Goal: Transaction & Acquisition: Purchase product/service

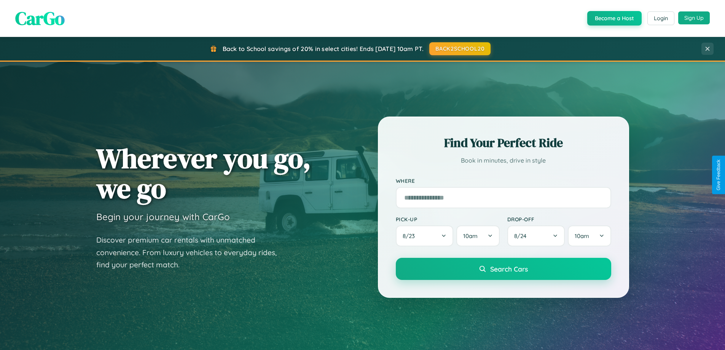
click at [694, 18] on button "Sign Up" at bounding box center [694, 17] width 32 height 13
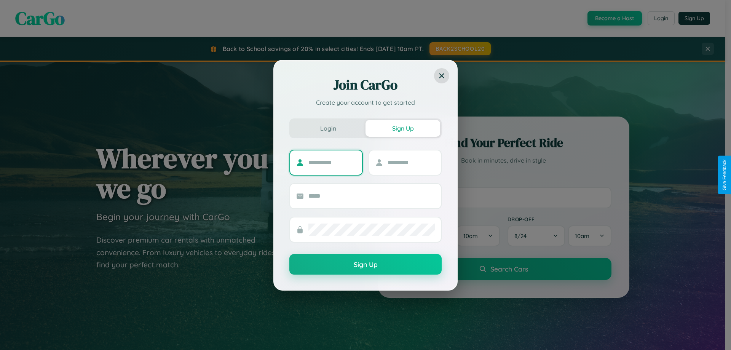
click at [332, 162] on input "text" at bounding box center [332, 162] width 48 height 12
type input "******"
click at [411, 162] on input "text" at bounding box center [412, 162] width 48 height 12
type input "******"
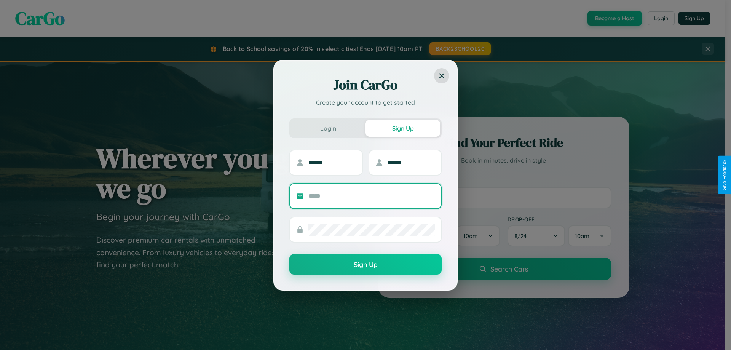
click at [372, 196] on input "text" at bounding box center [371, 196] width 126 height 12
type input "**********"
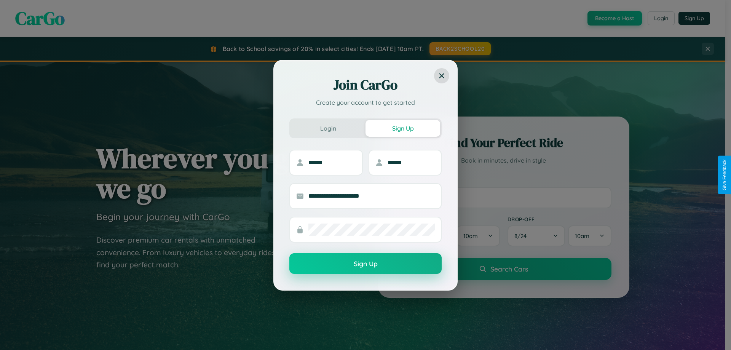
click at [365, 263] on button "Sign Up" at bounding box center [365, 263] width 152 height 21
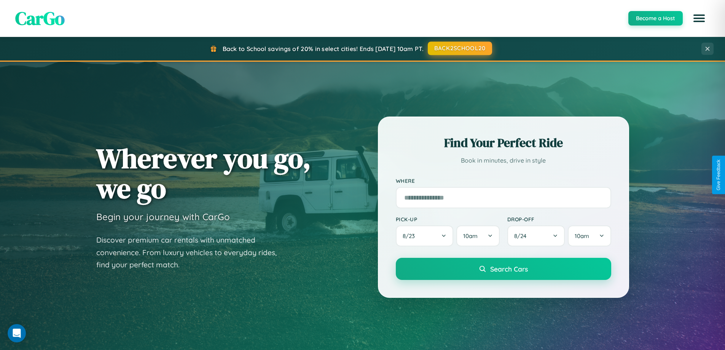
click at [459, 48] on button "BACK2SCHOOL20" at bounding box center [460, 48] width 64 height 14
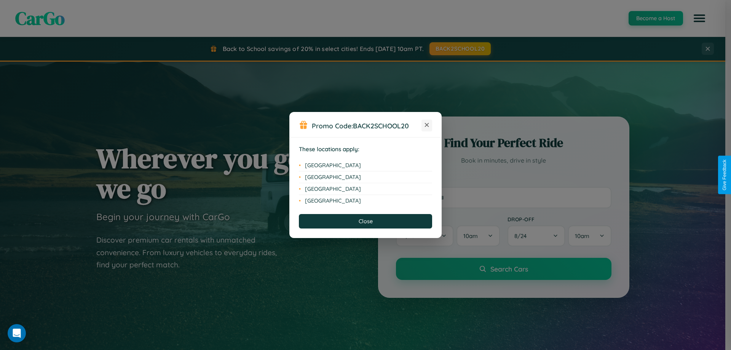
click at [427, 125] on icon at bounding box center [427, 125] width 4 height 4
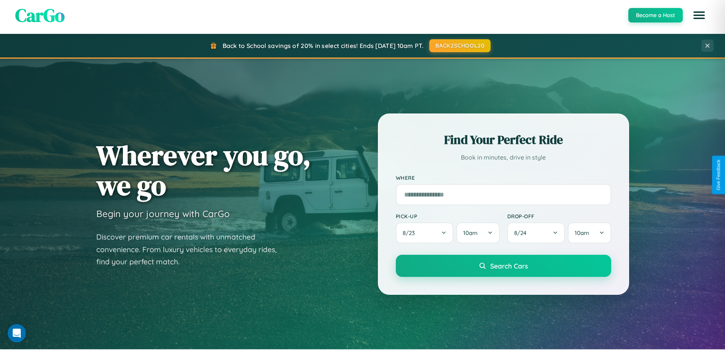
scroll to position [328, 0]
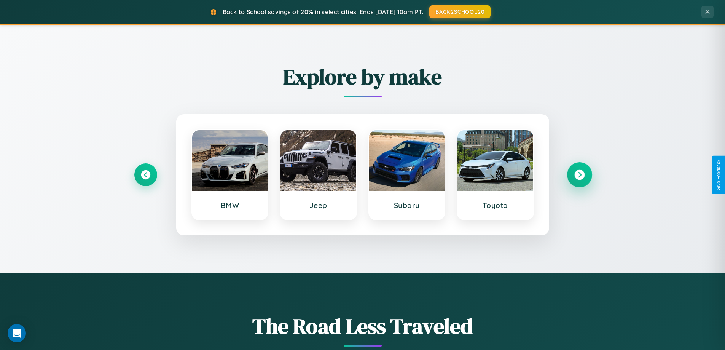
click at [579, 175] on icon at bounding box center [579, 175] width 10 height 10
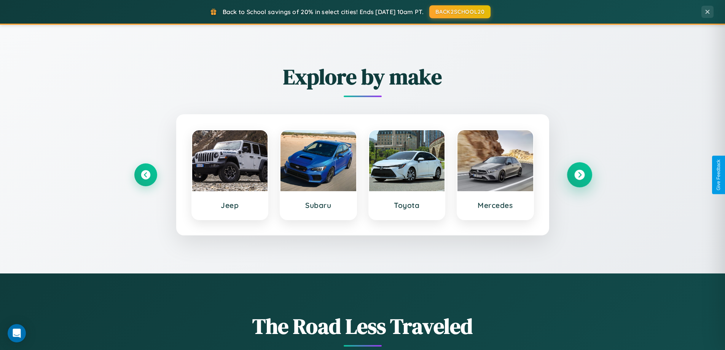
click at [579, 175] on icon at bounding box center [579, 175] width 10 height 10
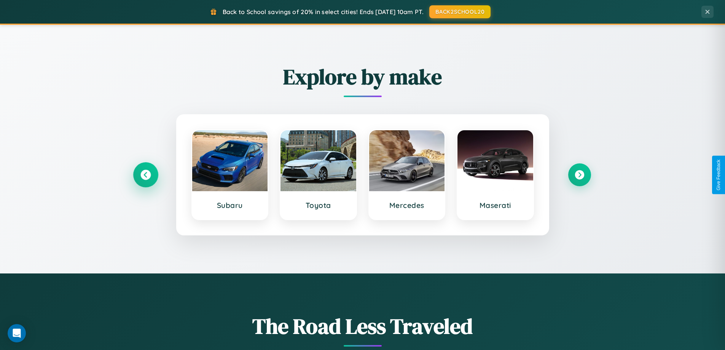
click at [145, 175] on icon at bounding box center [145, 175] width 10 height 10
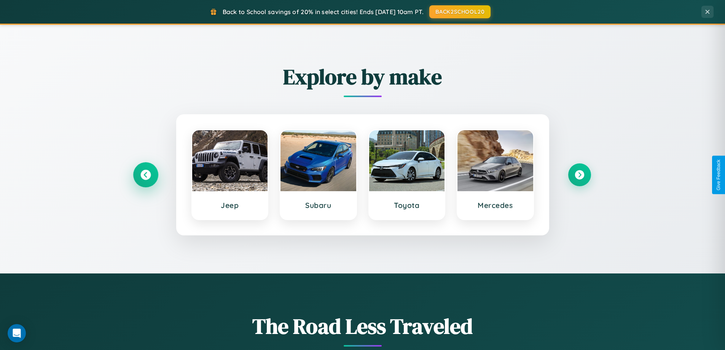
click at [145, 175] on icon at bounding box center [145, 175] width 10 height 10
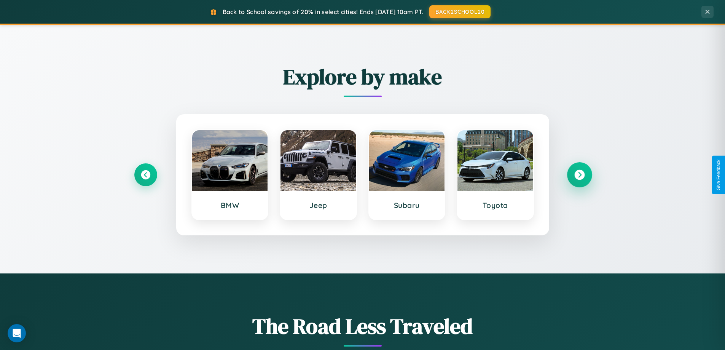
click at [579, 175] on icon at bounding box center [579, 175] width 10 height 10
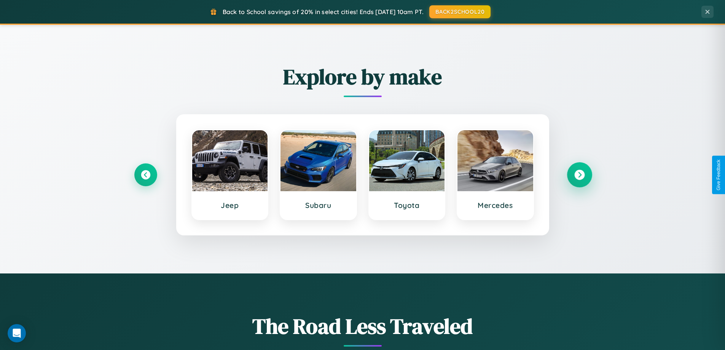
click at [579, 175] on icon at bounding box center [579, 175] width 10 height 10
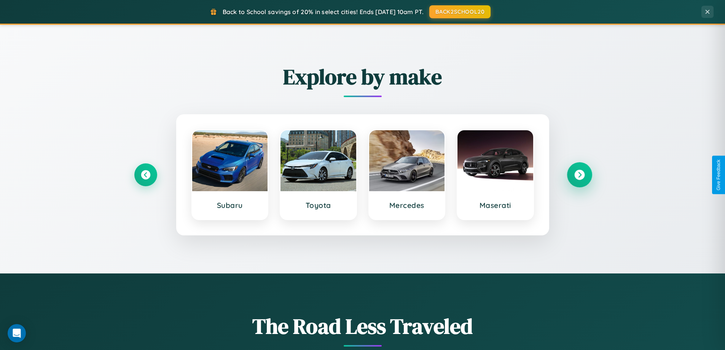
click at [579, 175] on icon at bounding box center [579, 175] width 10 height 10
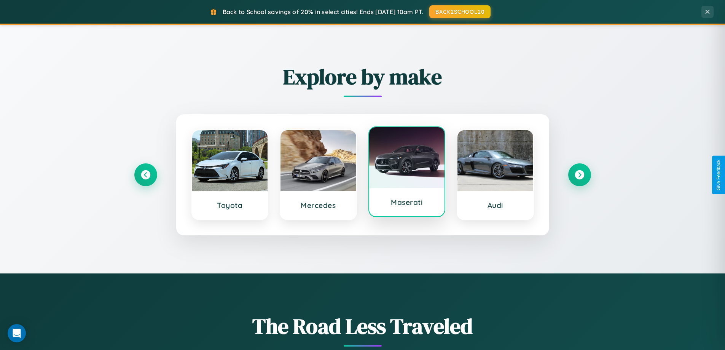
click at [407, 173] on div at bounding box center [407, 157] width 76 height 61
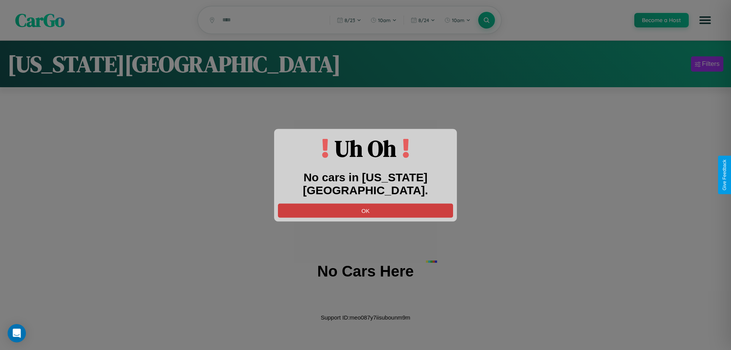
click at [365, 203] on button "OK" at bounding box center [365, 210] width 175 height 14
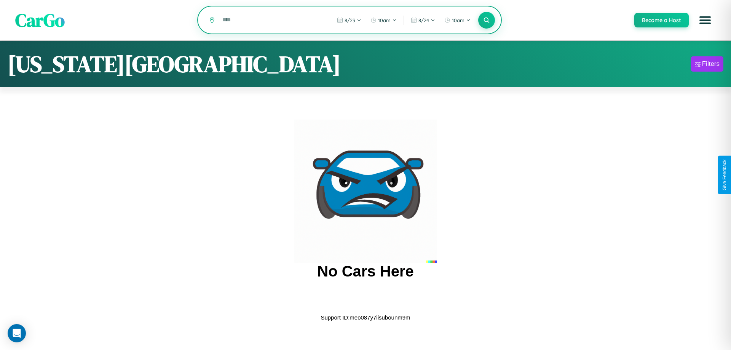
click at [270, 21] on input "text" at bounding box center [271, 19] width 104 height 13
click at [486, 20] on icon at bounding box center [486, 19] width 7 height 7
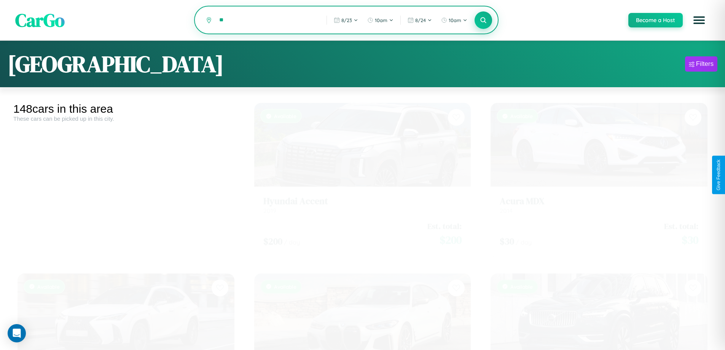
type input "*"
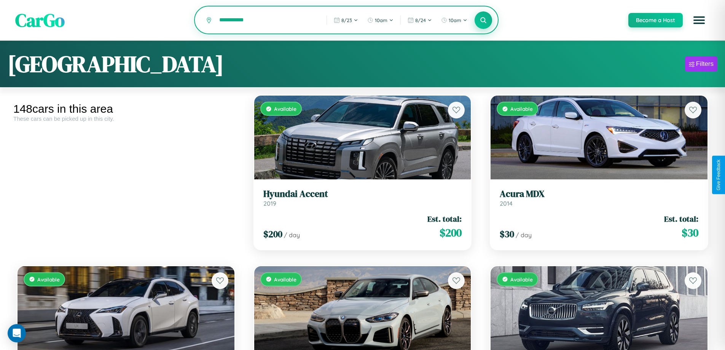
type input "**********"
click at [483, 21] on icon at bounding box center [483, 19] width 7 height 7
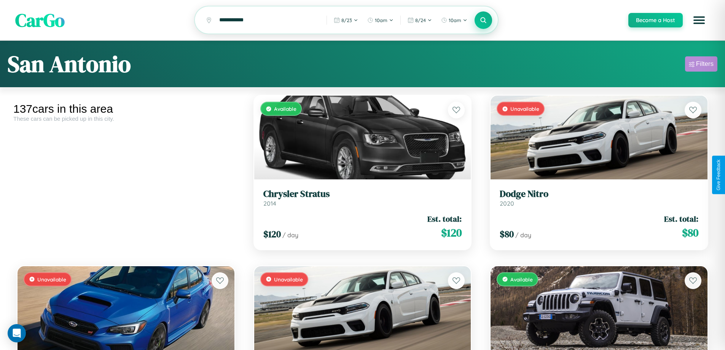
click at [701, 65] on div "Filters" at bounding box center [705, 64] width 18 height 8
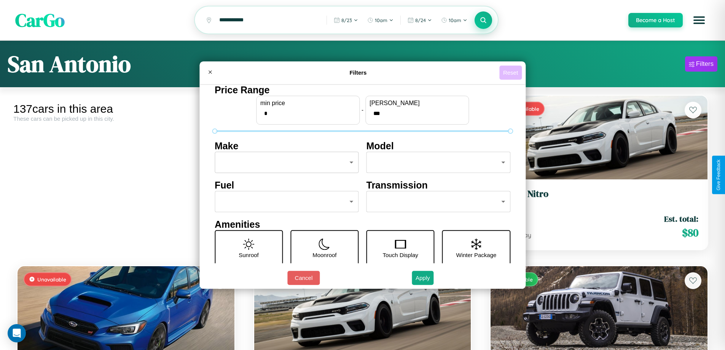
click at [512, 72] on button "Reset" at bounding box center [510, 72] width 22 height 14
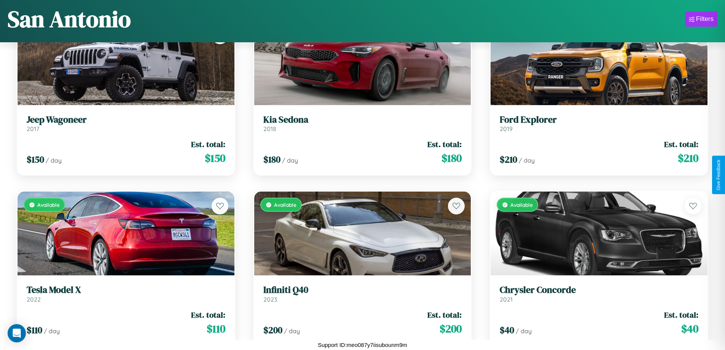
scroll to position [4710, 0]
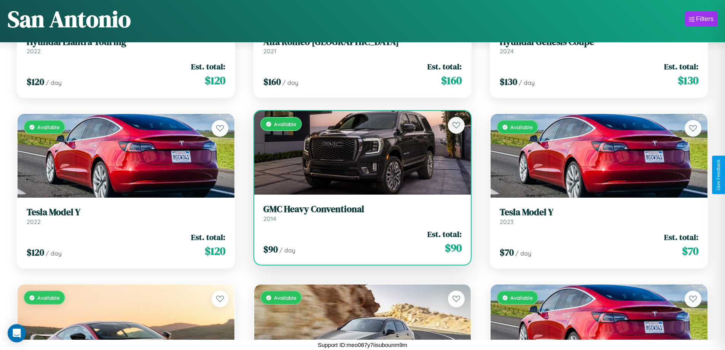
click at [359, 154] on div "Available" at bounding box center [362, 153] width 217 height 84
click at [359, 153] on div "Available" at bounding box center [362, 153] width 217 height 84
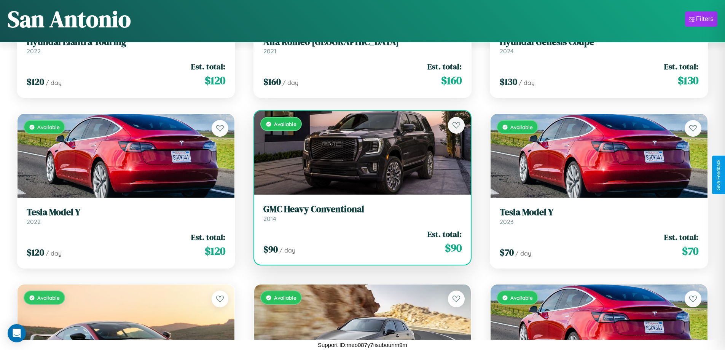
click at [359, 153] on div "Available" at bounding box center [362, 153] width 217 height 84
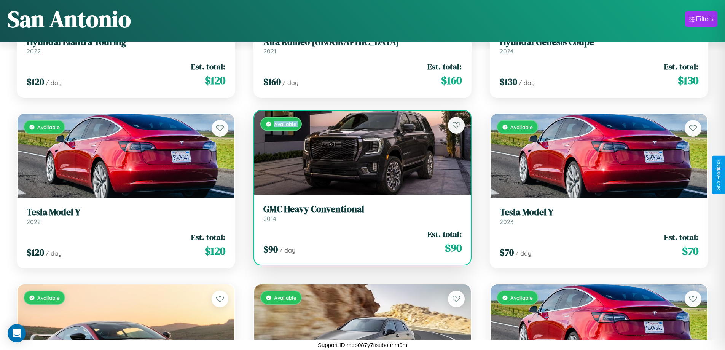
click at [359, 153] on div "Available" at bounding box center [362, 153] width 217 height 84
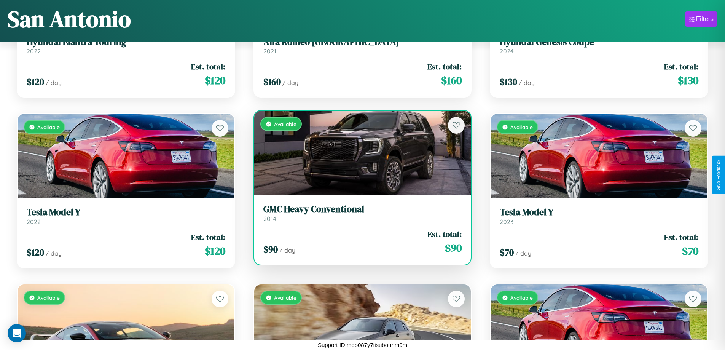
click at [359, 153] on div "Available" at bounding box center [362, 153] width 217 height 84
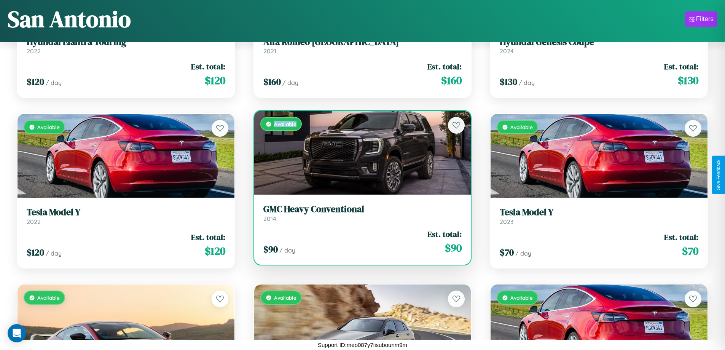
click at [359, 153] on div "Available" at bounding box center [362, 153] width 217 height 84
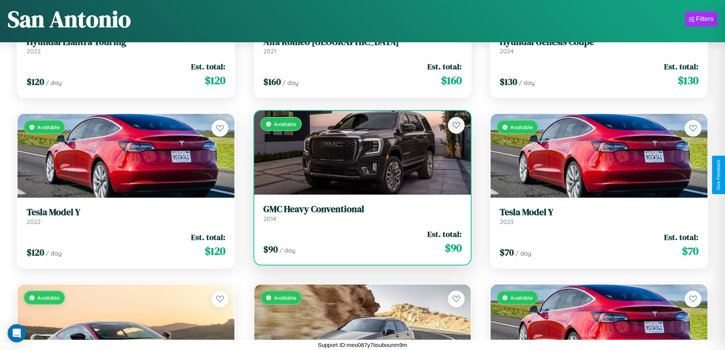
click at [359, 213] on h3 "GMC Heavy Conventional" at bounding box center [362, 209] width 199 height 11
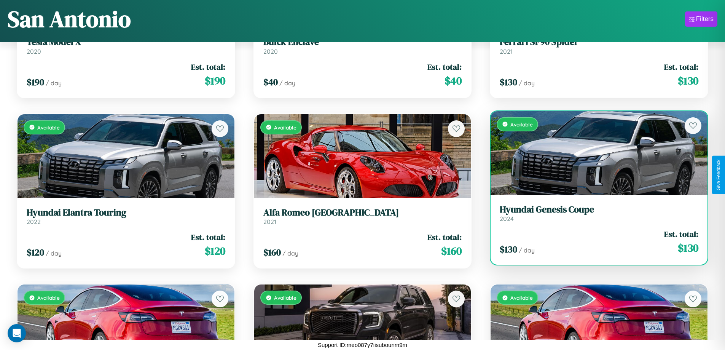
click at [594, 213] on h3 "Hyundai Genesis Coupe" at bounding box center [599, 209] width 199 height 11
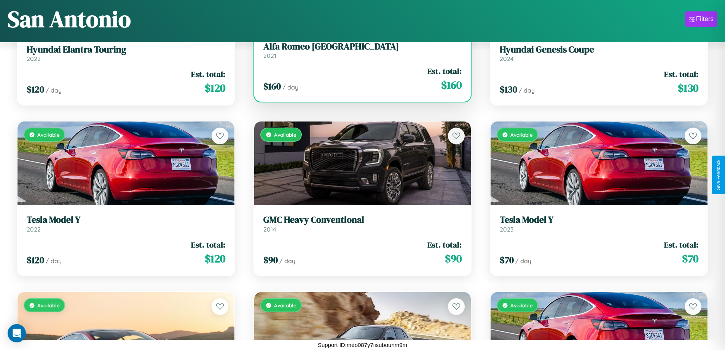
scroll to position [4710, 0]
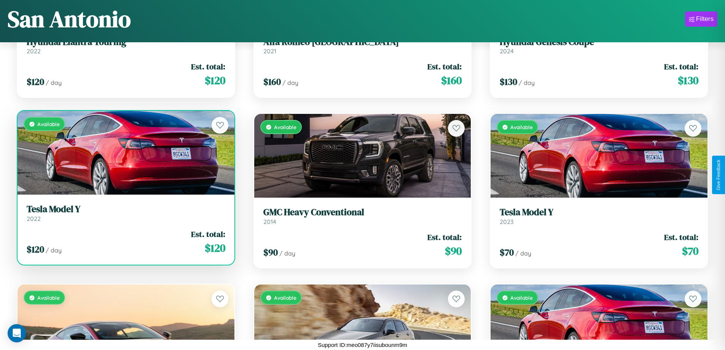
click at [125, 215] on link "Tesla Model Y 2022" at bounding box center [126, 213] width 199 height 19
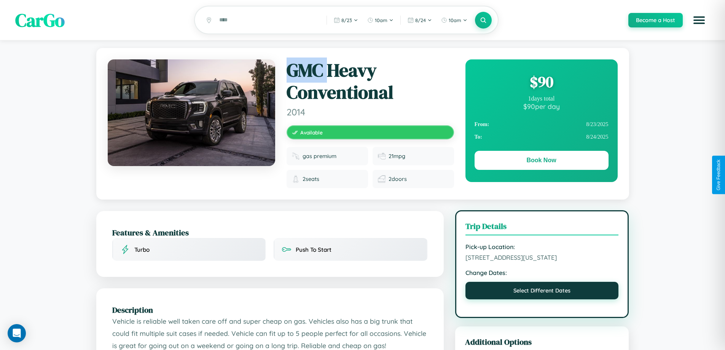
click at [542, 299] on button "Select Different Dates" at bounding box center [542, 291] width 153 height 18
select select "*"
select select "****"
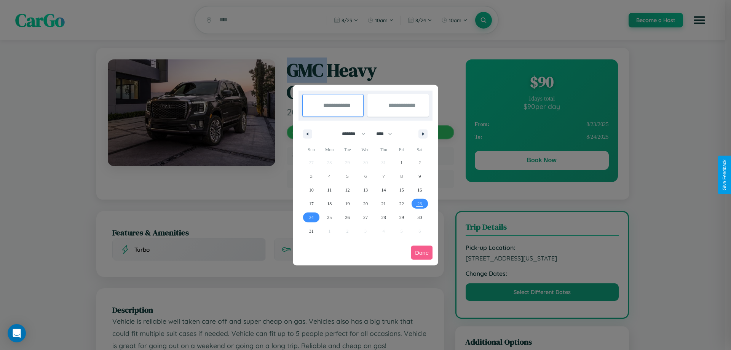
click at [350, 134] on select "******* ******** ***** ***** *** **** **** ****** ********* ******* ******** **…" at bounding box center [352, 134] width 32 height 13
select select "*"
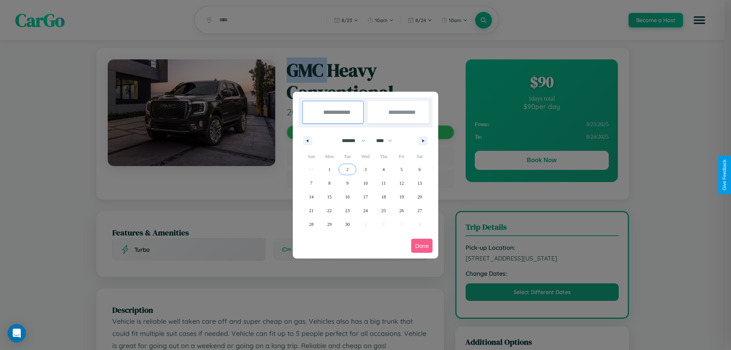
click at [347, 169] on span "2" at bounding box center [347, 170] width 2 height 14
type input "**********"
click at [383, 183] on span "11" at bounding box center [383, 183] width 5 height 14
type input "**********"
click at [422, 246] on button "Done" at bounding box center [421, 246] width 21 height 14
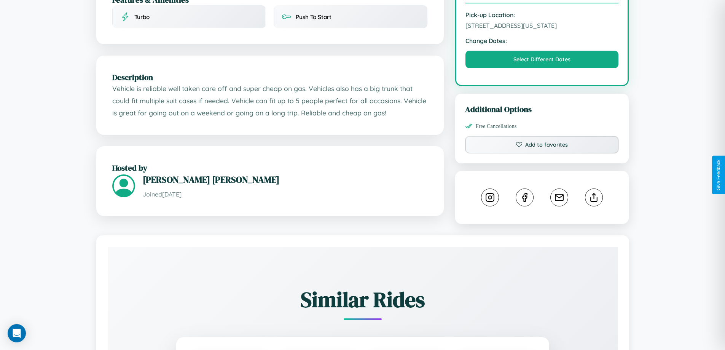
scroll to position [264, 0]
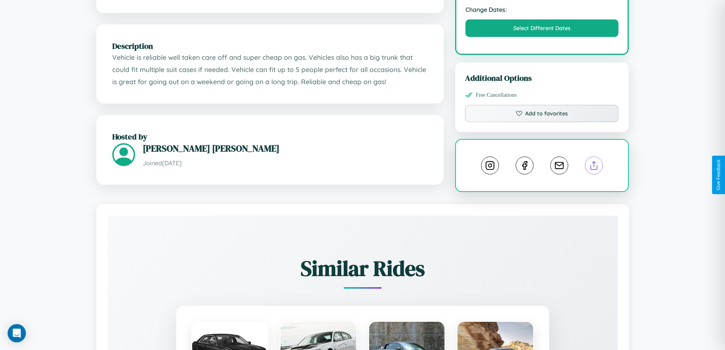
click at [594, 167] on line at bounding box center [594, 163] width 0 height 5
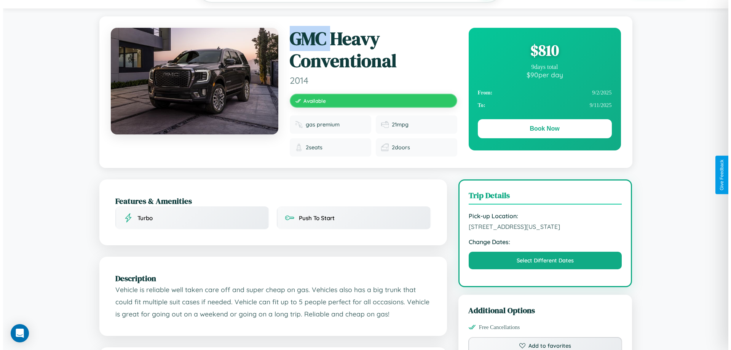
scroll to position [0, 0]
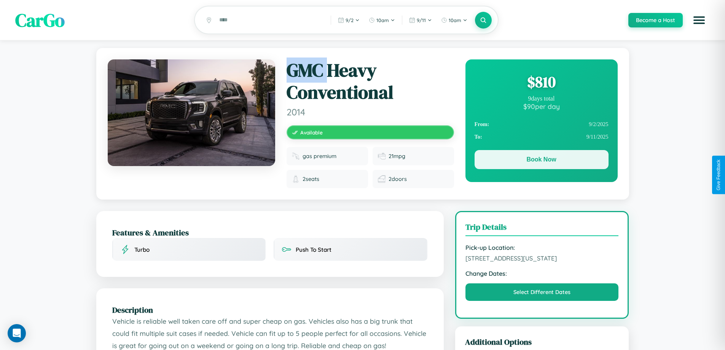
click at [541, 161] on button "Book Now" at bounding box center [542, 159] width 134 height 19
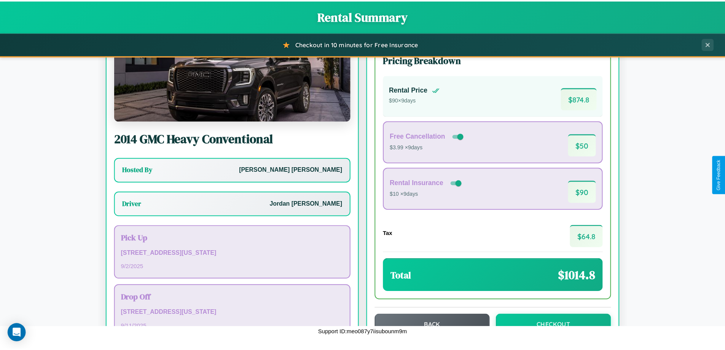
scroll to position [55, 0]
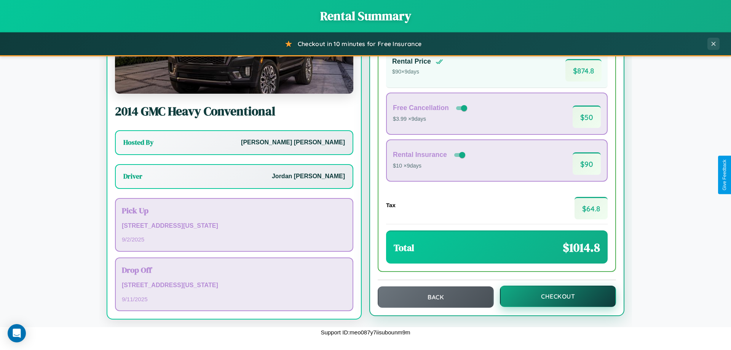
click at [553, 296] on button "Checkout" at bounding box center [558, 296] width 116 height 21
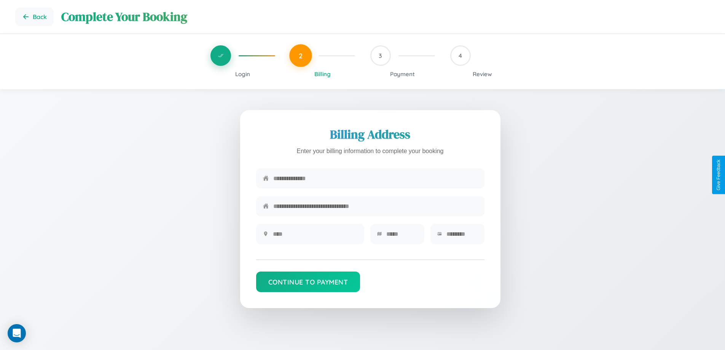
click at [375, 179] on input "text" at bounding box center [375, 178] width 204 height 19
type input "**********"
click at [315, 236] on input "text" at bounding box center [315, 234] width 85 height 19
type input "********"
click at [402, 236] on input "text" at bounding box center [401, 234] width 31 height 19
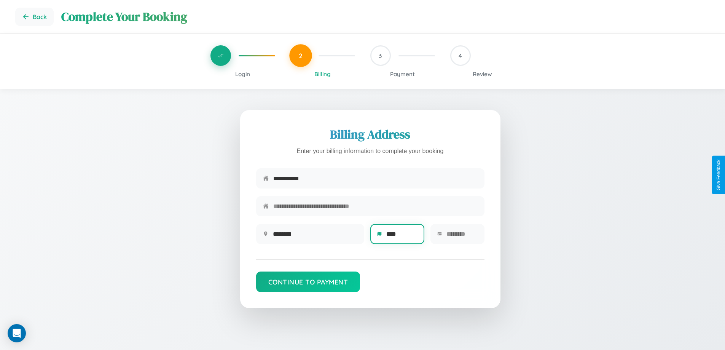
type input "****"
click at [462, 236] on input "text" at bounding box center [462, 234] width 31 height 19
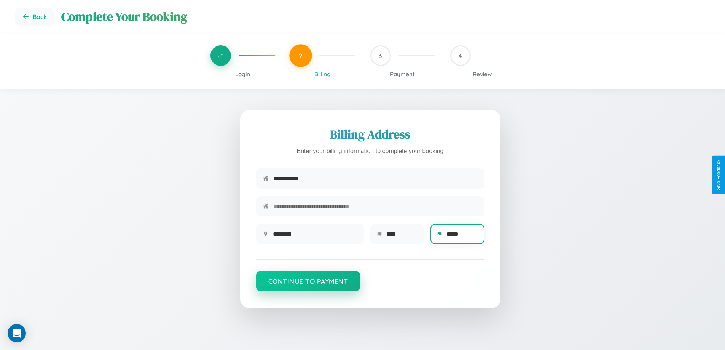
type input "*****"
click at [308, 285] on button "Continue to Payment" at bounding box center [308, 281] width 104 height 21
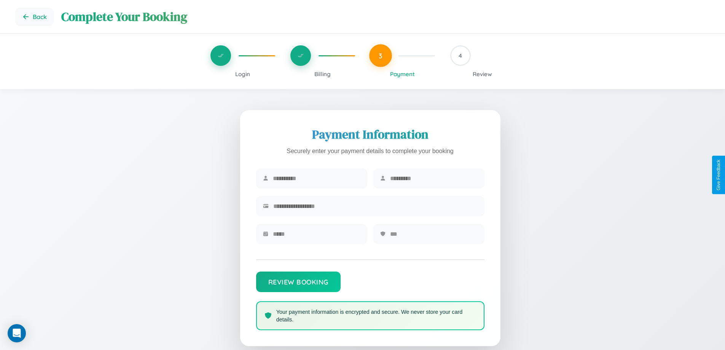
click at [316, 179] on input "text" at bounding box center [317, 178] width 88 height 19
type input "******"
click at [434, 179] on input "text" at bounding box center [434, 178] width 88 height 19
type input "******"
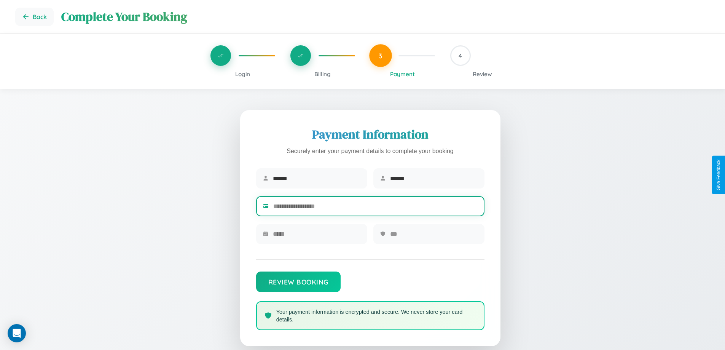
click at [375, 207] on input "text" at bounding box center [375, 206] width 204 height 19
type input "**********"
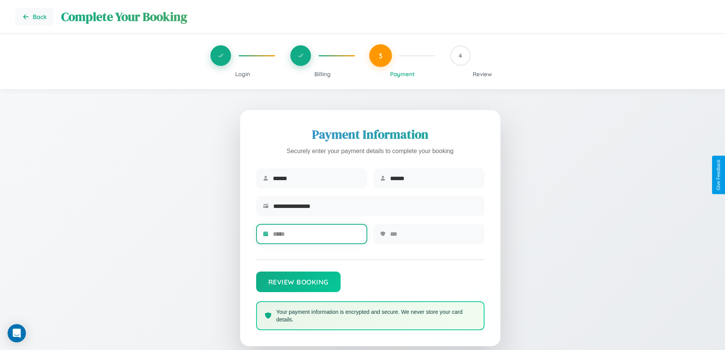
click at [316, 236] on input "text" at bounding box center [317, 234] width 88 height 19
type input "*****"
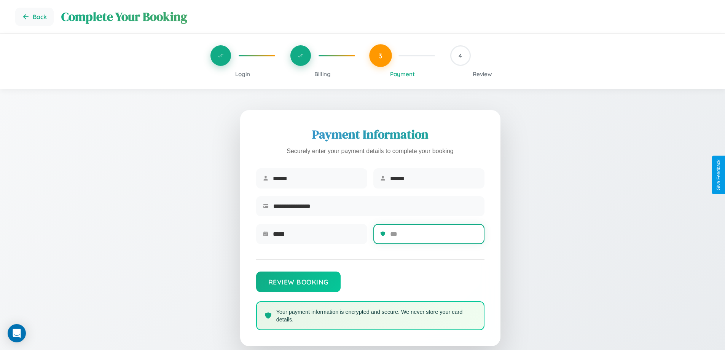
click at [434, 236] on input "text" at bounding box center [434, 234] width 88 height 19
type input "***"
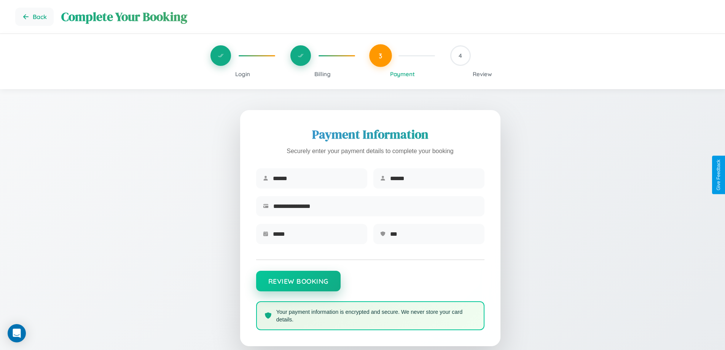
click at [298, 285] on button "Review Booking" at bounding box center [298, 281] width 85 height 21
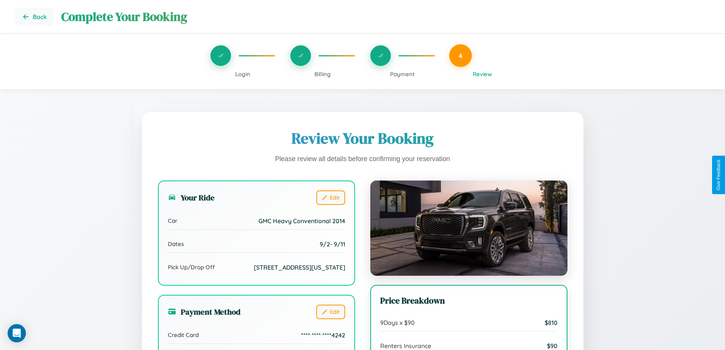
scroll to position [85, 0]
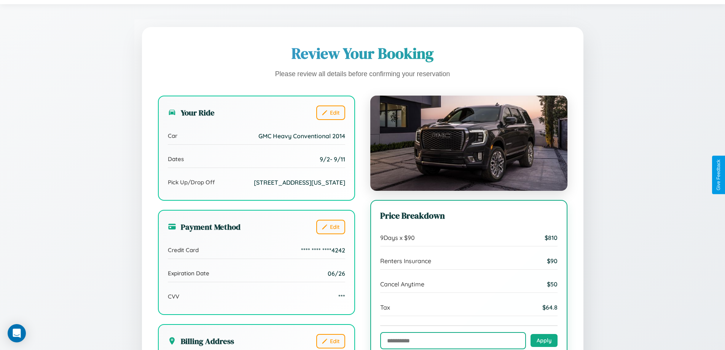
click at [453, 341] on input "text" at bounding box center [453, 340] width 146 height 17
type input "**********"
click at [544, 340] on button "Apply" at bounding box center [544, 339] width 27 height 13
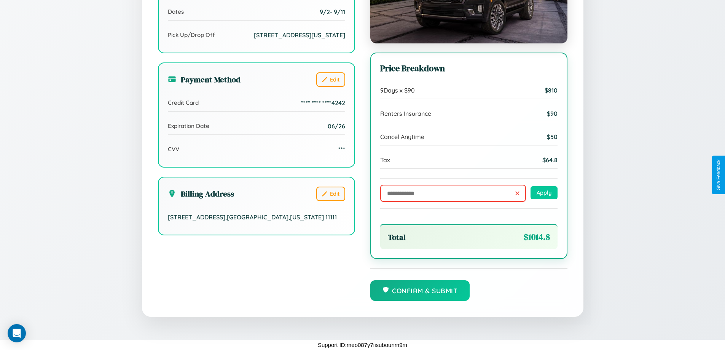
scroll to position [233, 0]
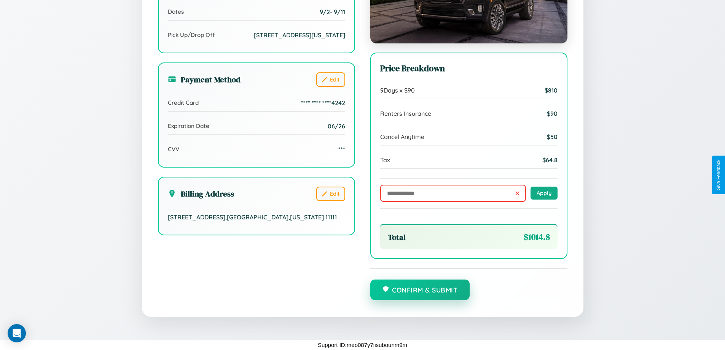
click at [420, 290] on button "Confirm & Submit" at bounding box center [420, 289] width 100 height 21
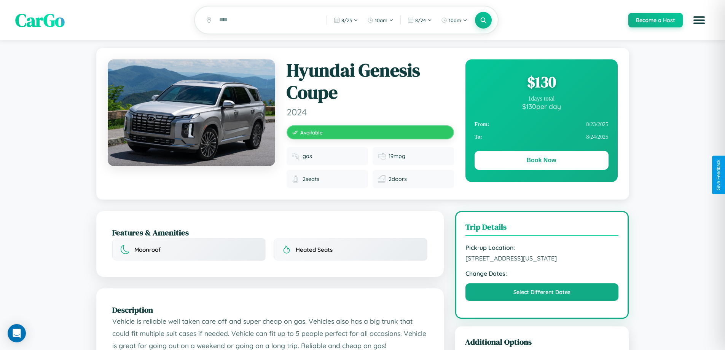
click at [541, 83] on div "$ 130" at bounding box center [542, 82] width 134 height 21
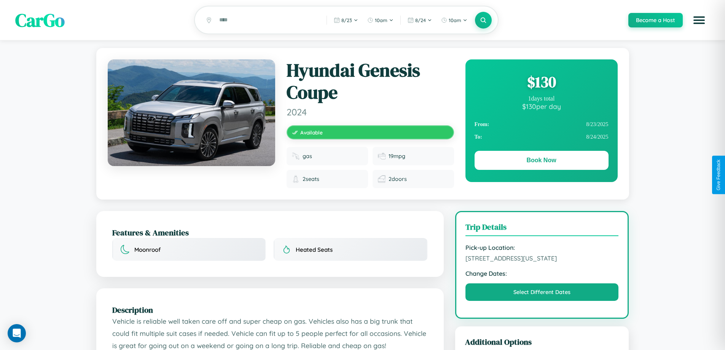
click at [541, 83] on div "$ 130" at bounding box center [542, 82] width 134 height 21
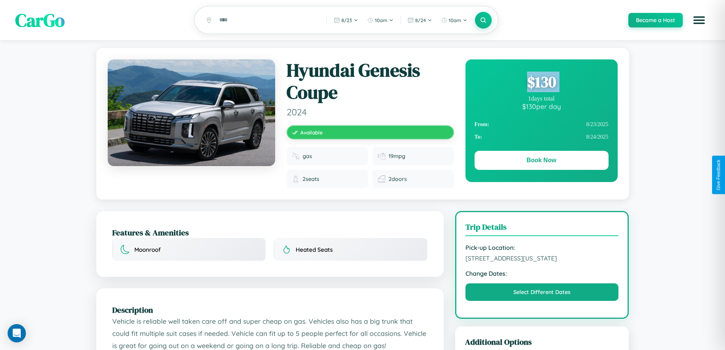
click at [541, 83] on div "$ 130" at bounding box center [542, 82] width 134 height 21
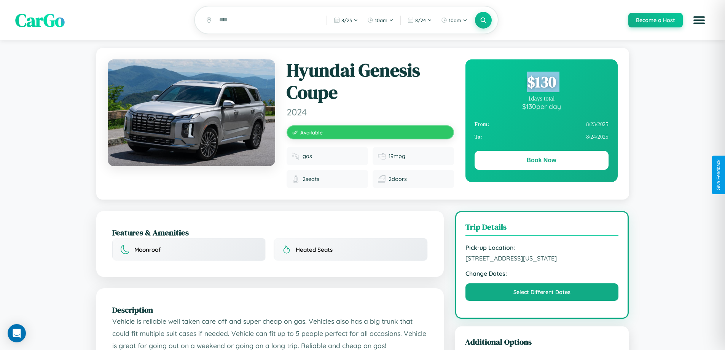
click at [541, 83] on div "$ 130" at bounding box center [542, 82] width 134 height 21
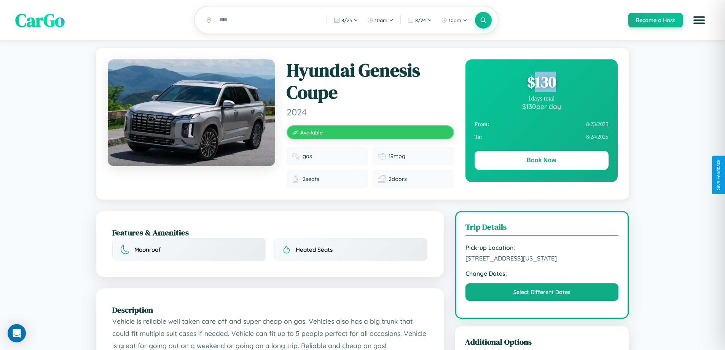
click at [541, 83] on div "$ 130" at bounding box center [542, 82] width 134 height 21
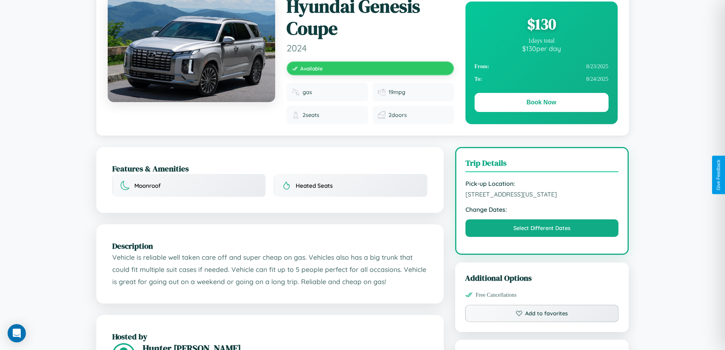
scroll to position [211, 0]
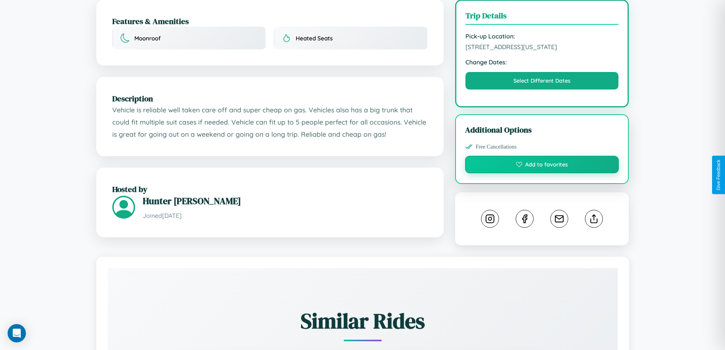
click at [542, 173] on button "Add to favorites" at bounding box center [542, 165] width 154 height 18
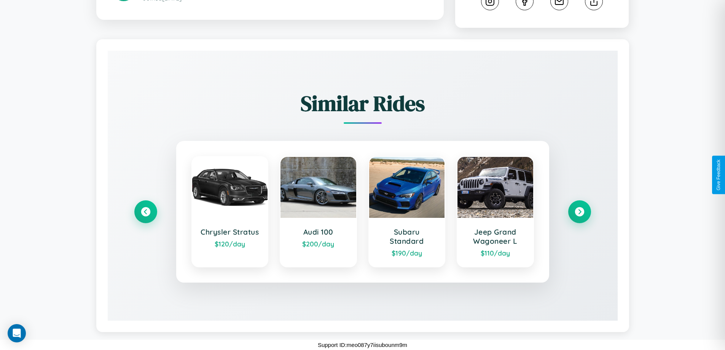
scroll to position [431, 0]
click at [579, 212] on icon at bounding box center [579, 212] width 10 height 10
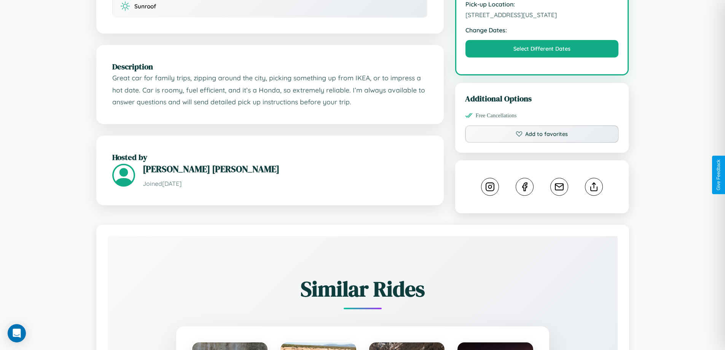
scroll to position [205, 0]
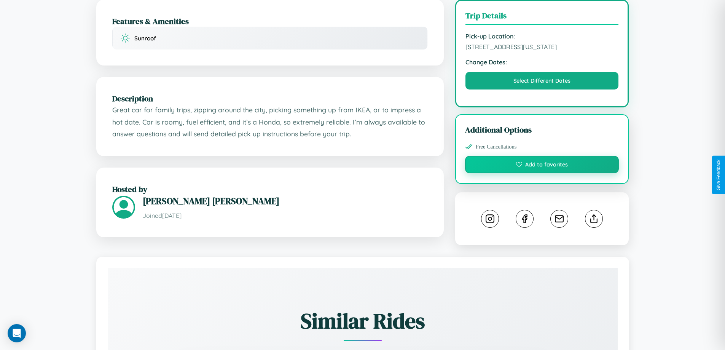
click at [542, 173] on button "Add to favorites" at bounding box center [542, 165] width 154 height 18
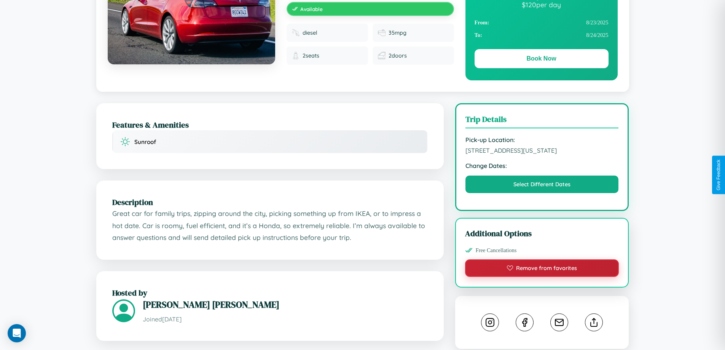
scroll to position [82, 0]
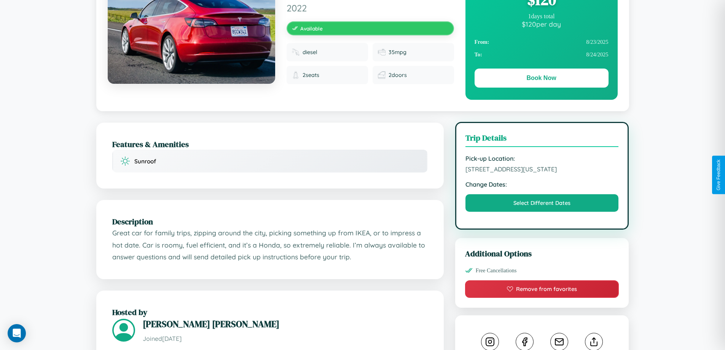
click at [542, 173] on span "[STREET_ADDRESS][US_STATE]" at bounding box center [542, 169] width 153 height 8
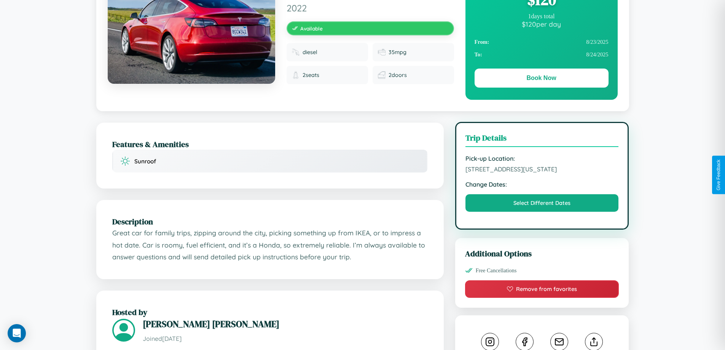
click at [542, 173] on span "[STREET_ADDRESS][US_STATE]" at bounding box center [542, 169] width 153 height 8
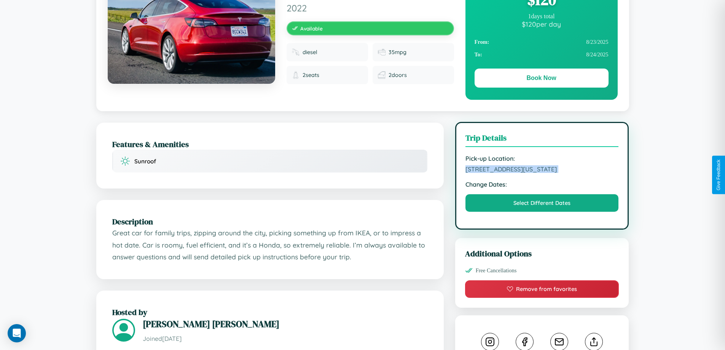
click at [542, 173] on span "[STREET_ADDRESS][US_STATE]" at bounding box center [542, 169] width 153 height 8
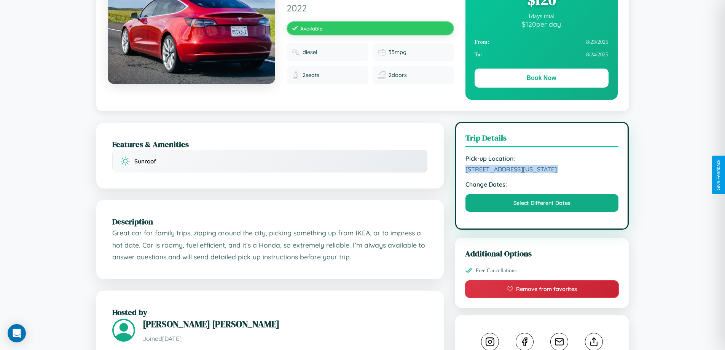
click at [542, 173] on span "[STREET_ADDRESS][US_STATE]" at bounding box center [542, 169] width 153 height 8
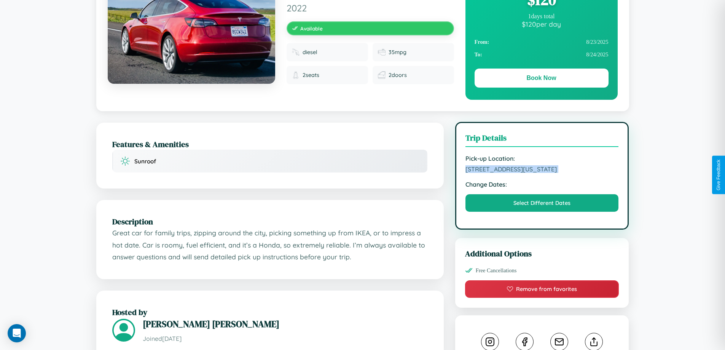
click at [542, 173] on span "[STREET_ADDRESS][US_STATE]" at bounding box center [542, 169] width 153 height 8
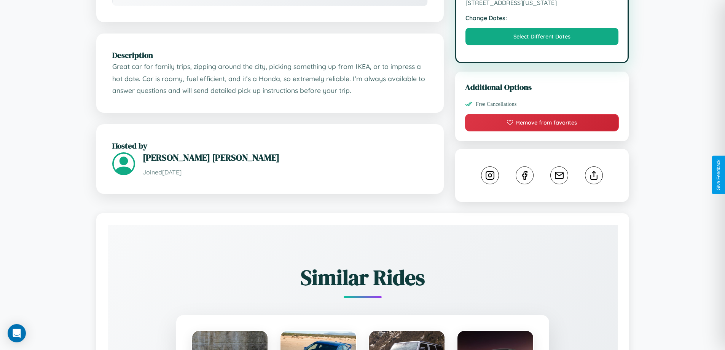
scroll to position [258, 0]
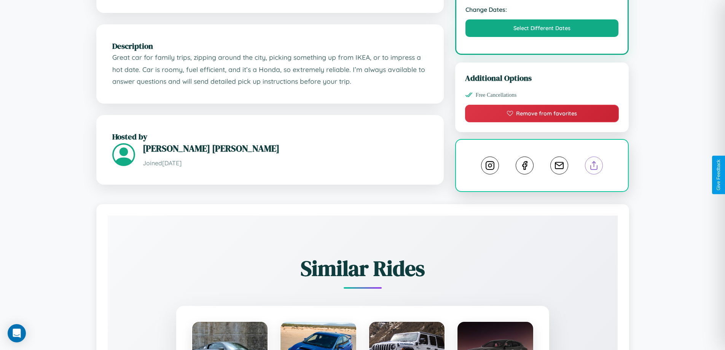
click at [594, 167] on line at bounding box center [594, 163] width 0 height 5
